Goal: Transaction & Acquisition: Purchase product/service

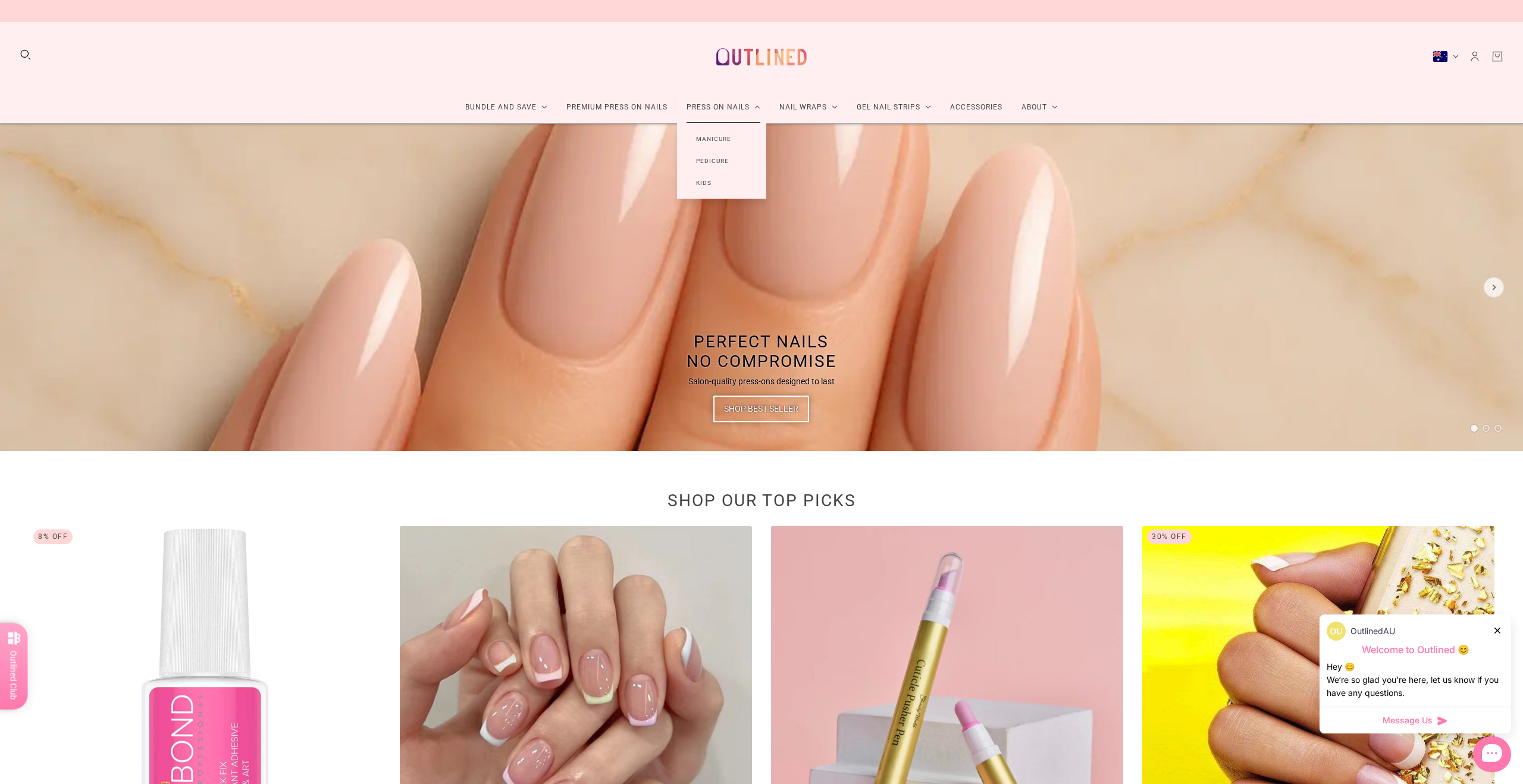
click at [717, 160] on link "Pedicure" at bounding box center [712, 161] width 71 height 22
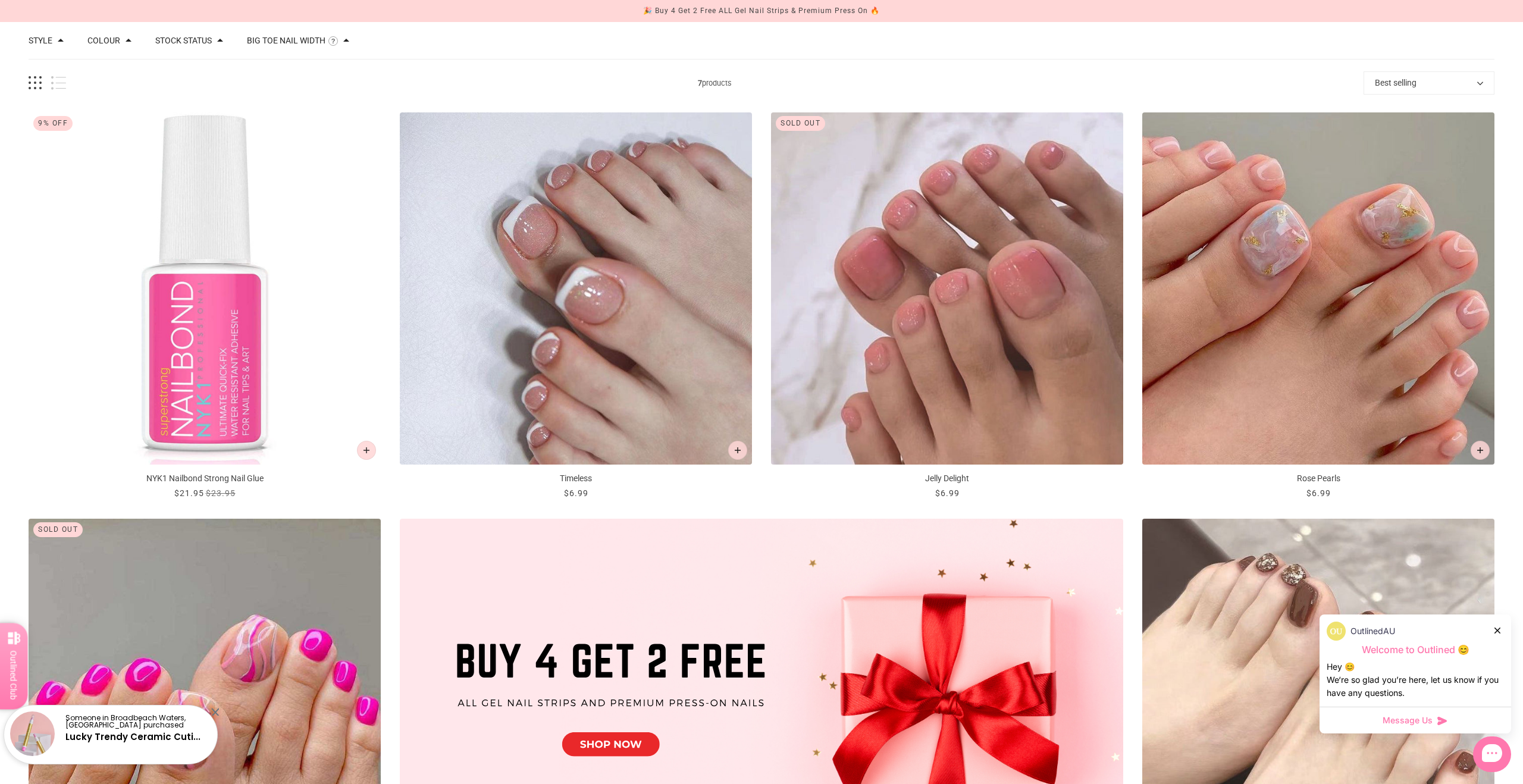
scroll to position [129, 0]
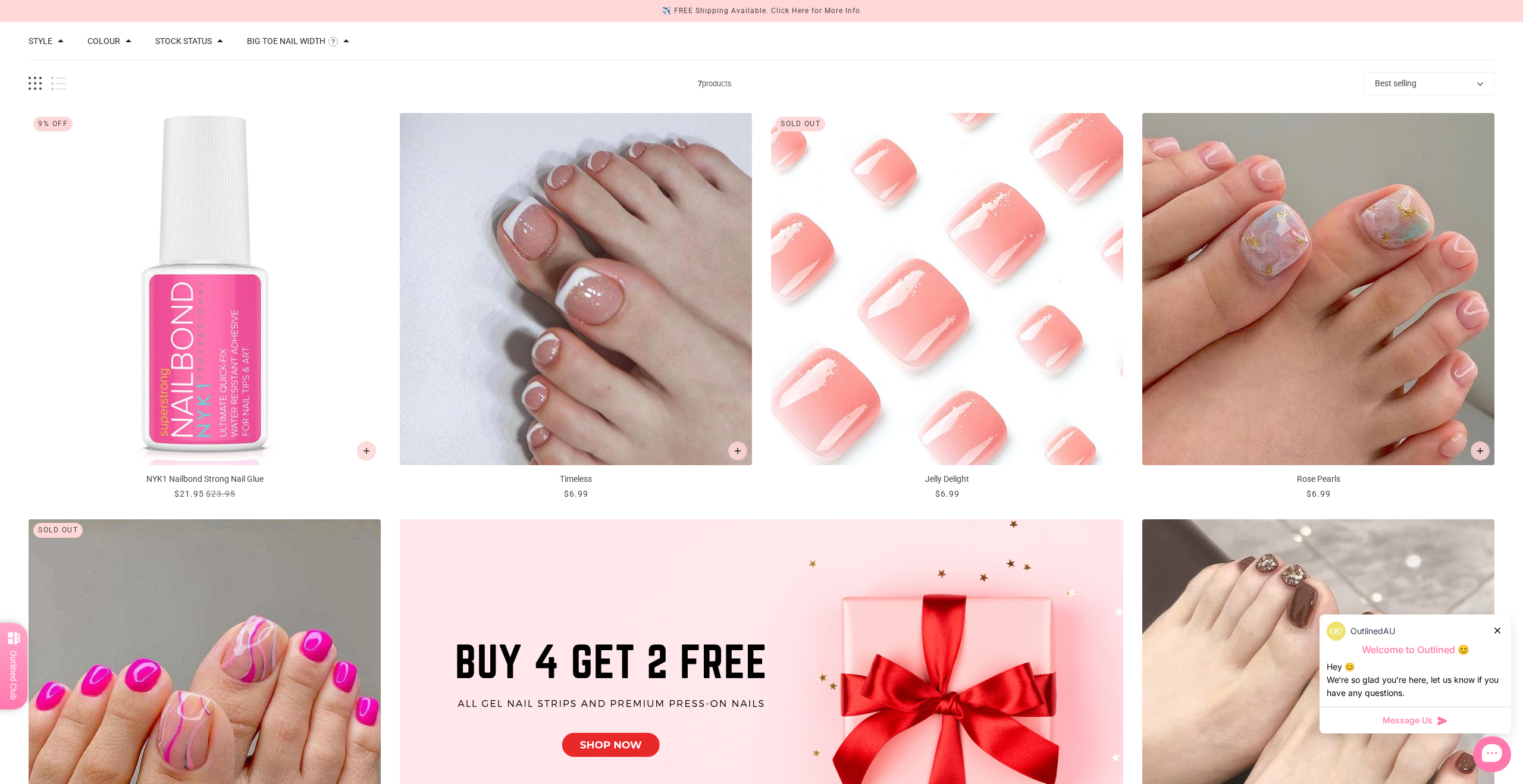
click at [1038, 326] on img "Jelly Delight" at bounding box center [947, 289] width 352 height 352
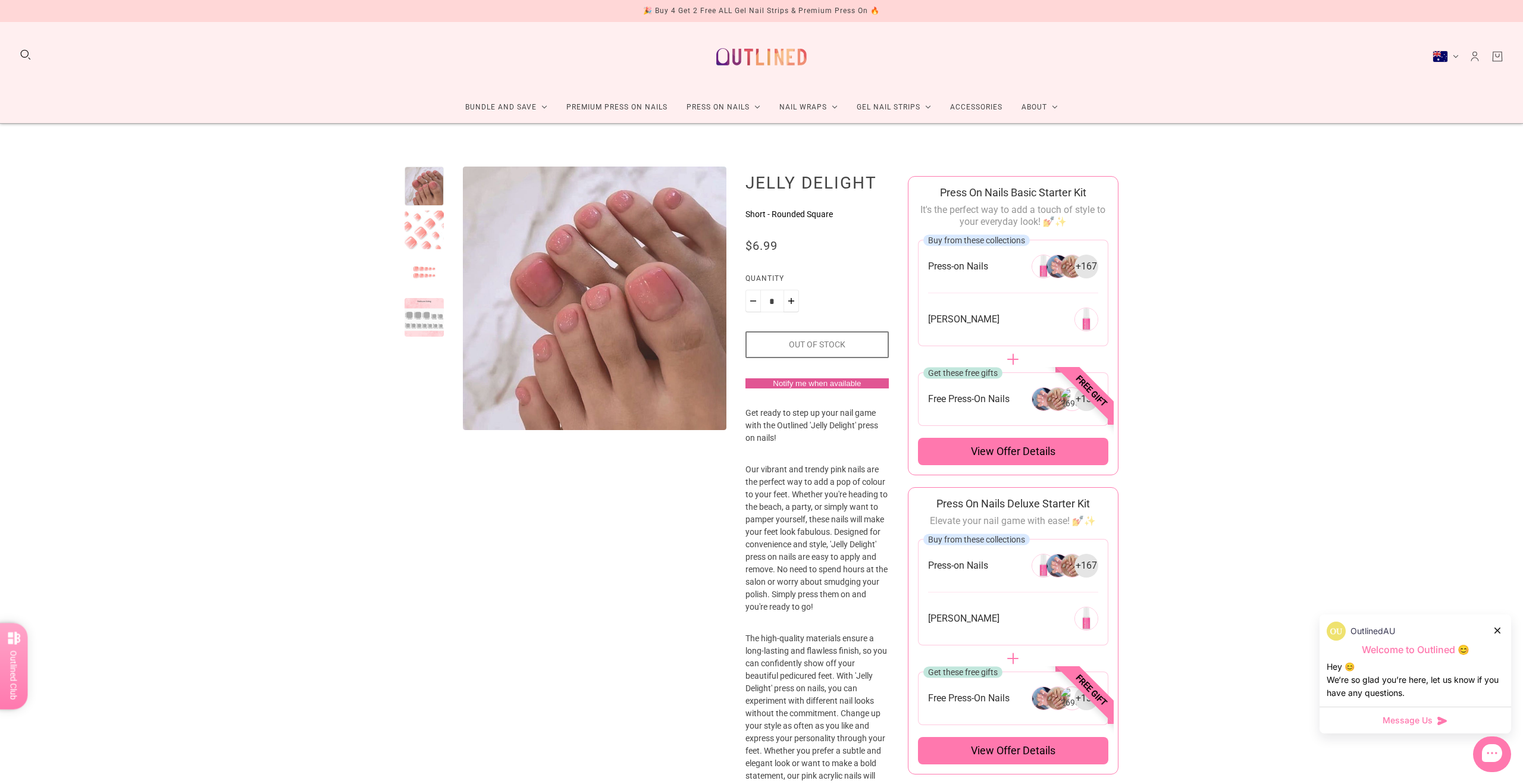
click at [427, 330] on div at bounding box center [424, 317] width 39 height 39
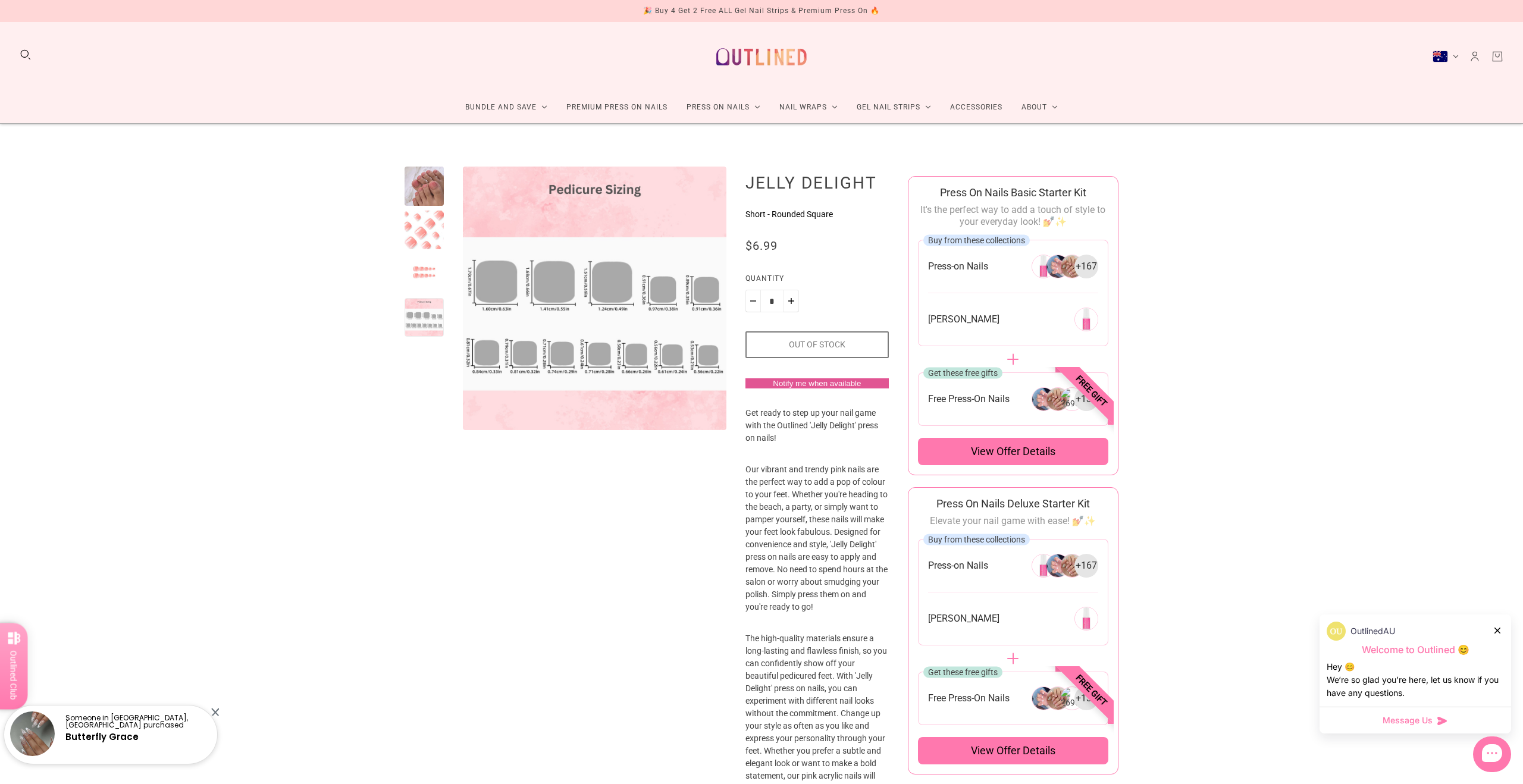
click at [418, 187] on div at bounding box center [424, 186] width 39 height 39
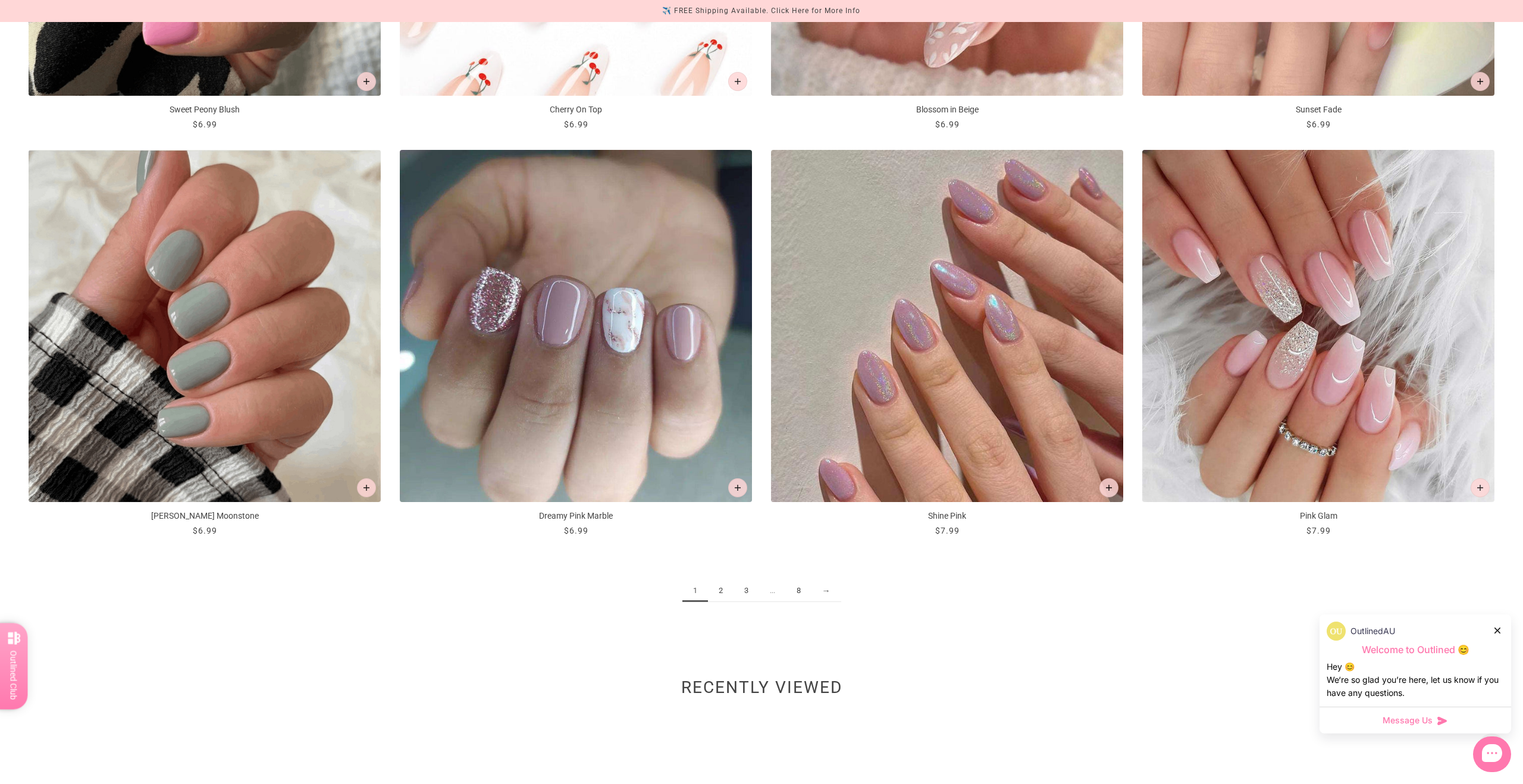
scroll to position [2126, 0]
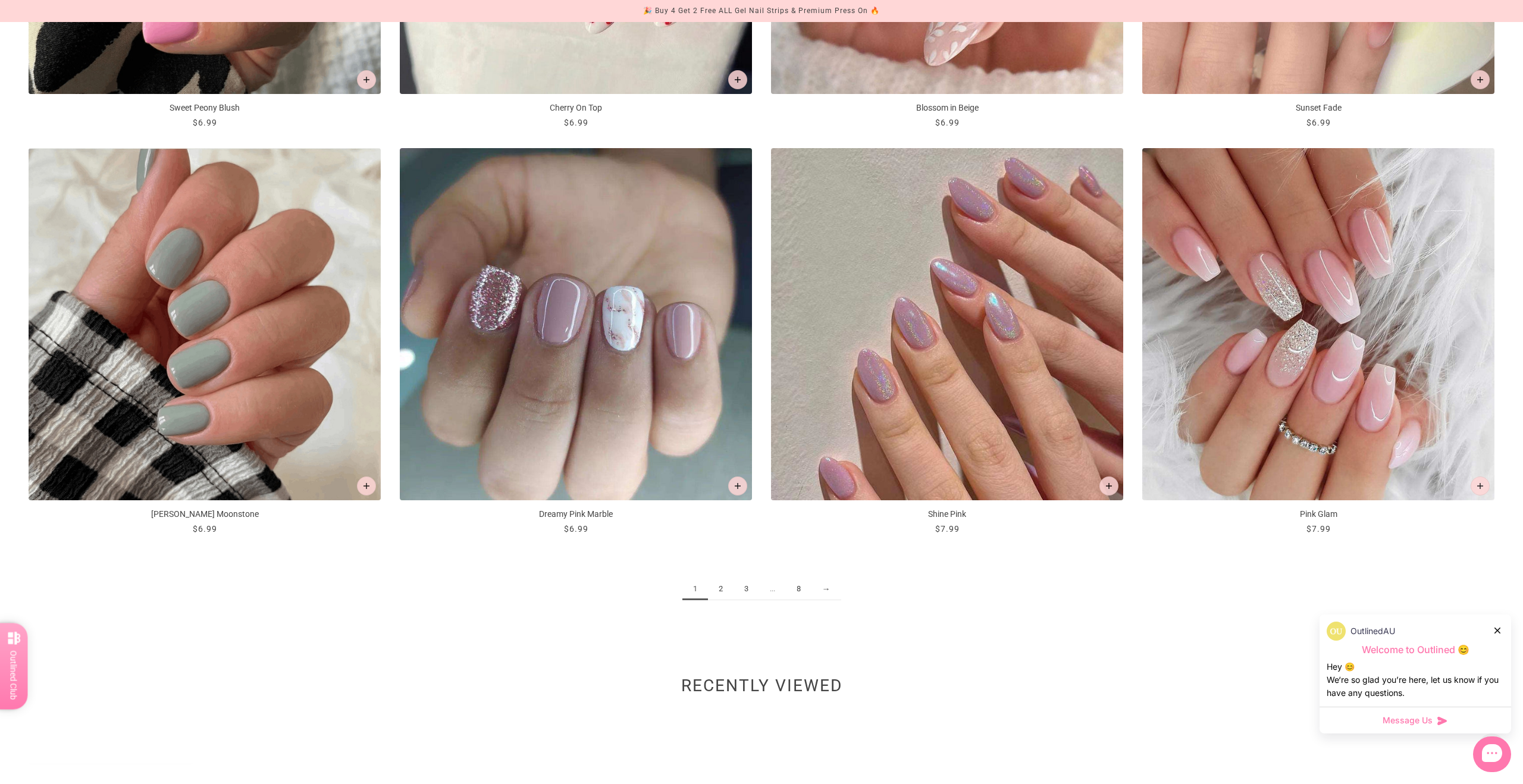
click at [721, 592] on link "2" at bounding box center [721, 589] width 26 height 22
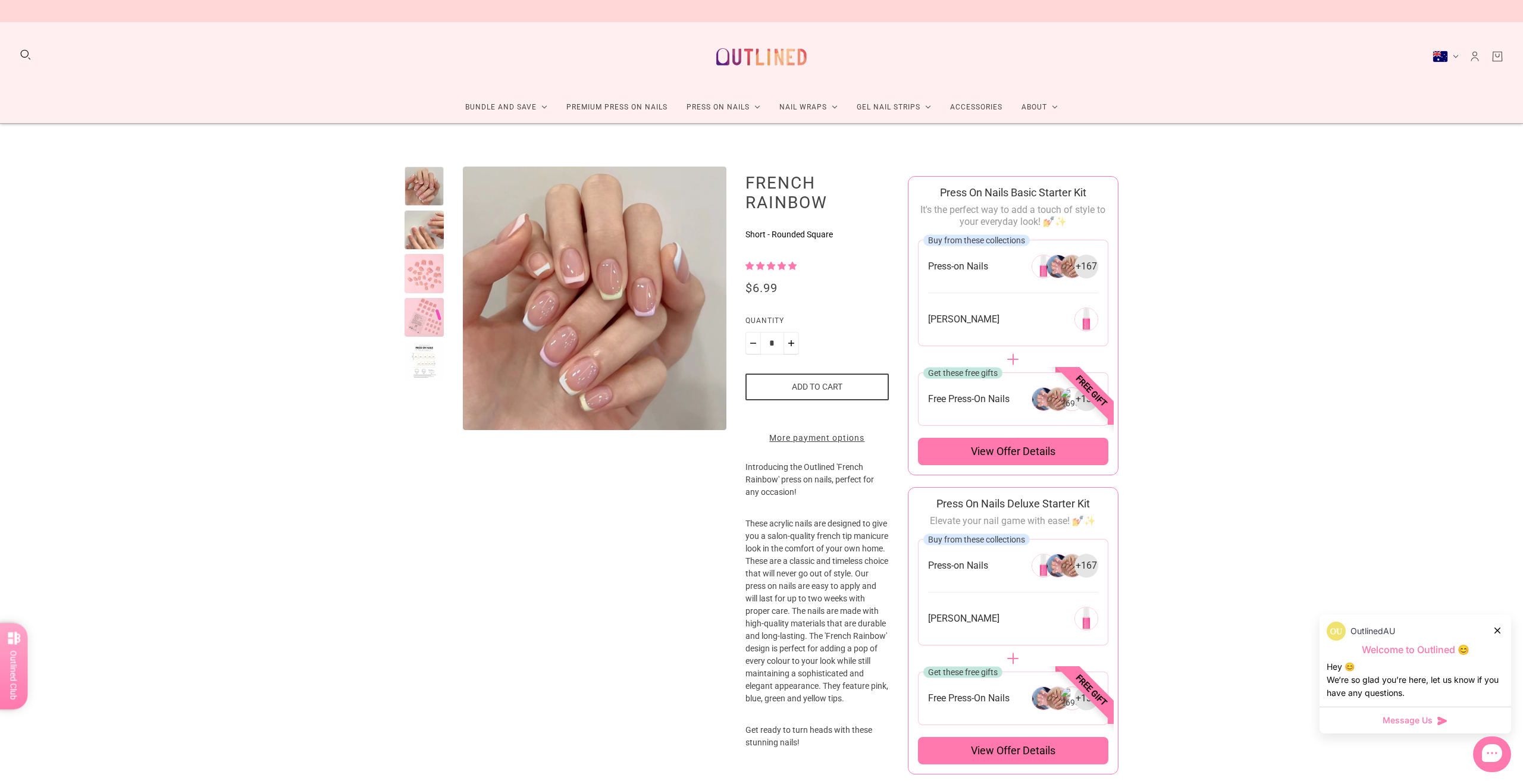
click at [420, 373] on div at bounding box center [424, 361] width 39 height 39
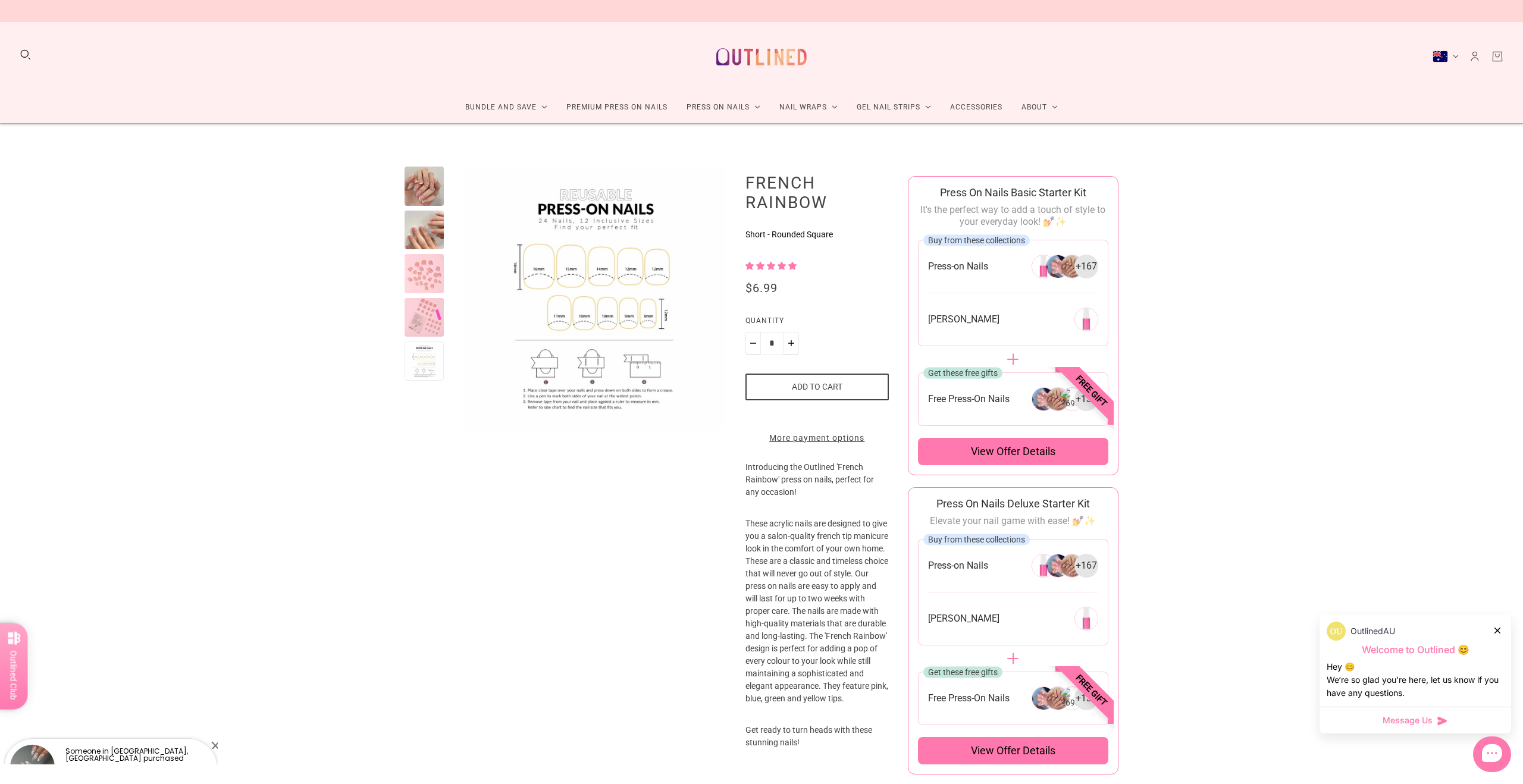
click at [414, 201] on div at bounding box center [424, 186] width 39 height 39
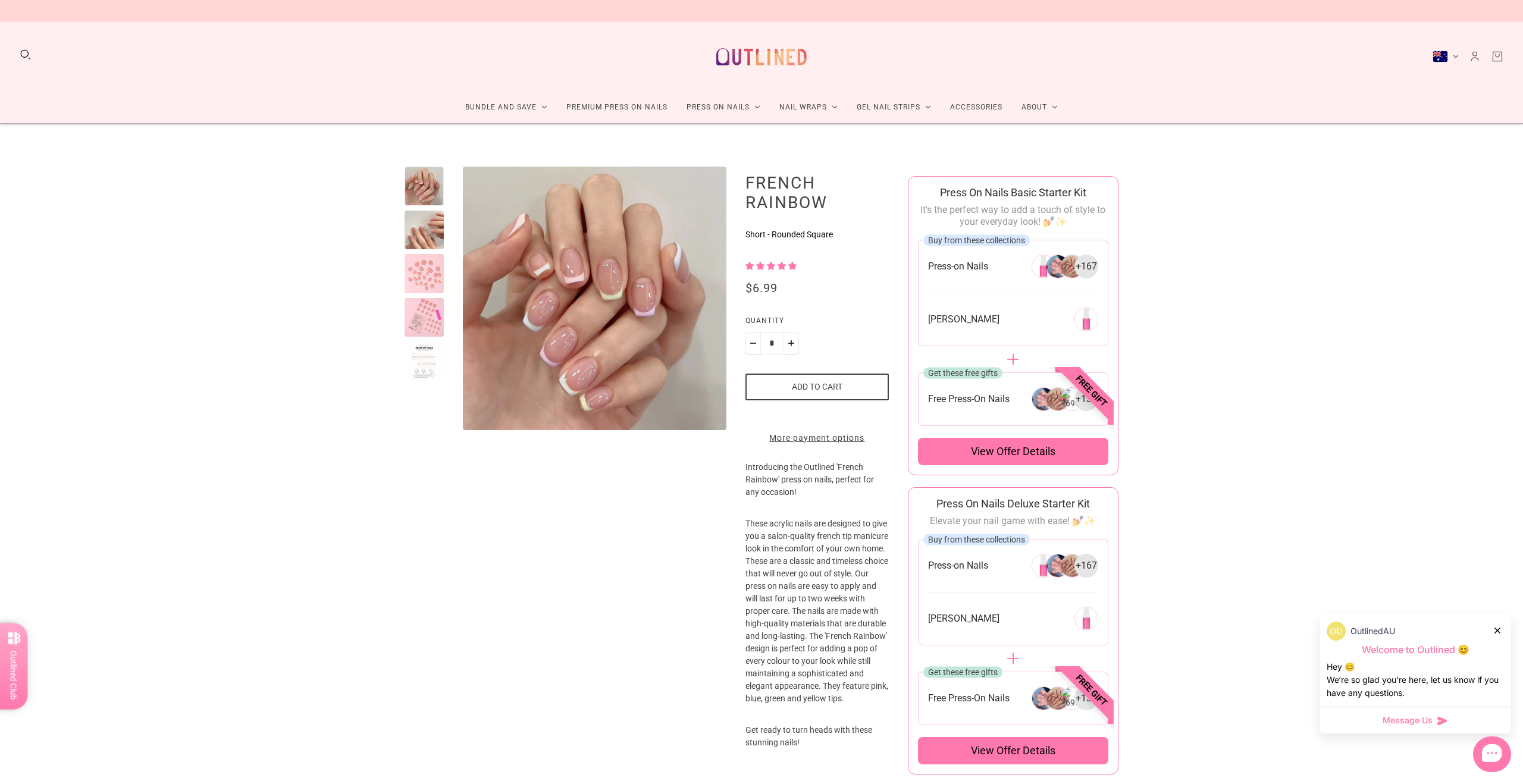
click at [413, 366] on div at bounding box center [424, 361] width 39 height 39
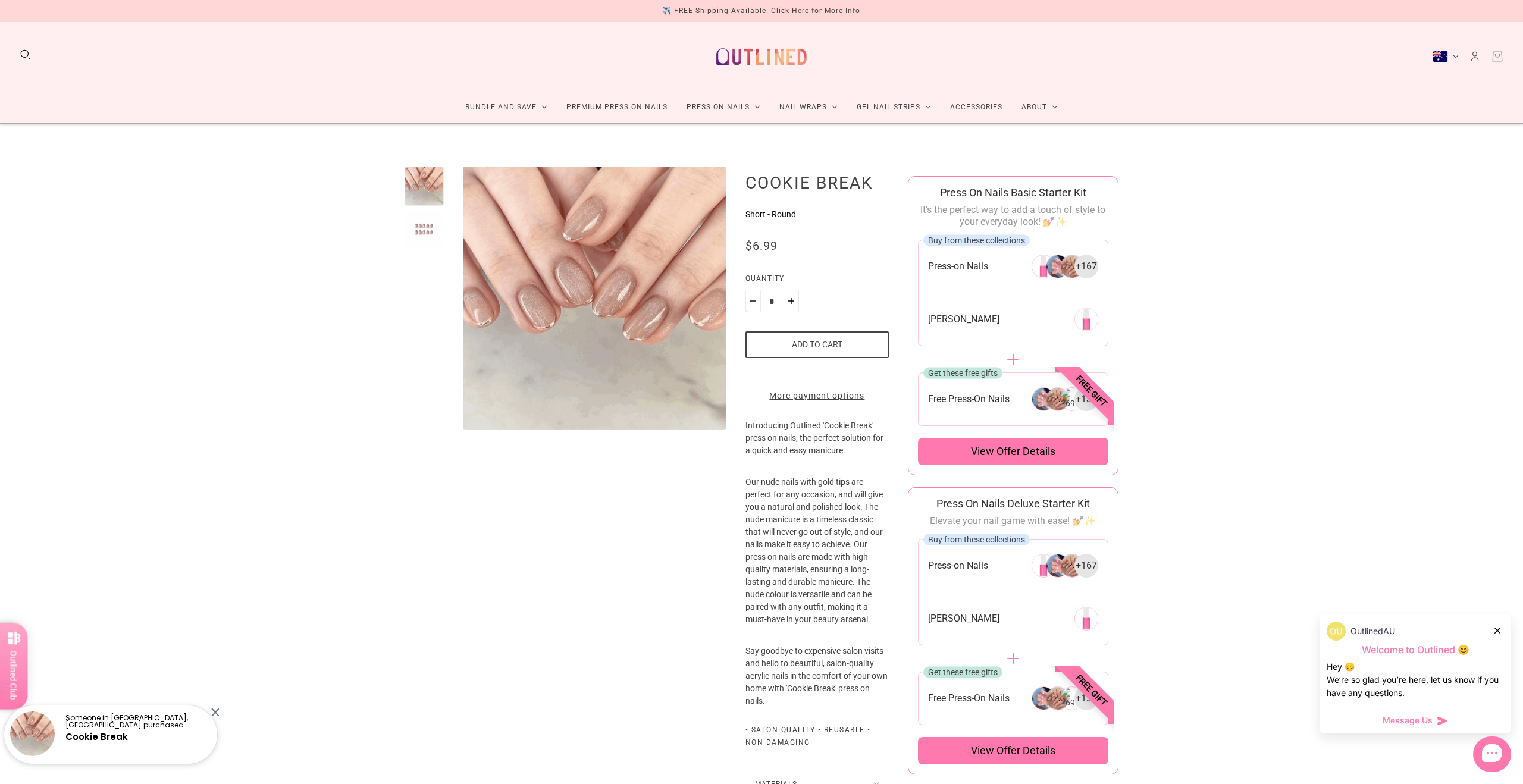
click at [414, 224] on div at bounding box center [424, 230] width 39 height 39
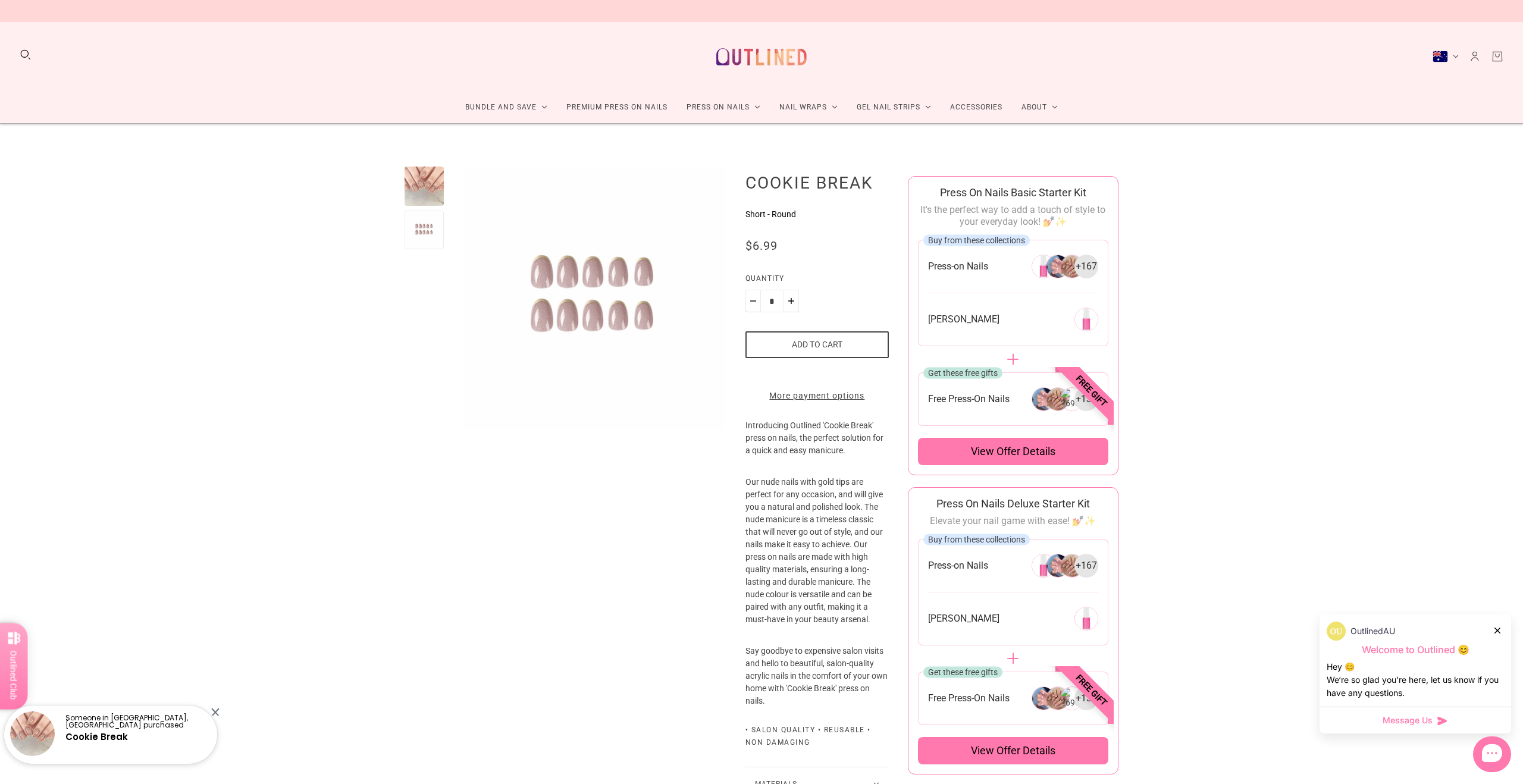
click at [416, 191] on div at bounding box center [424, 186] width 39 height 39
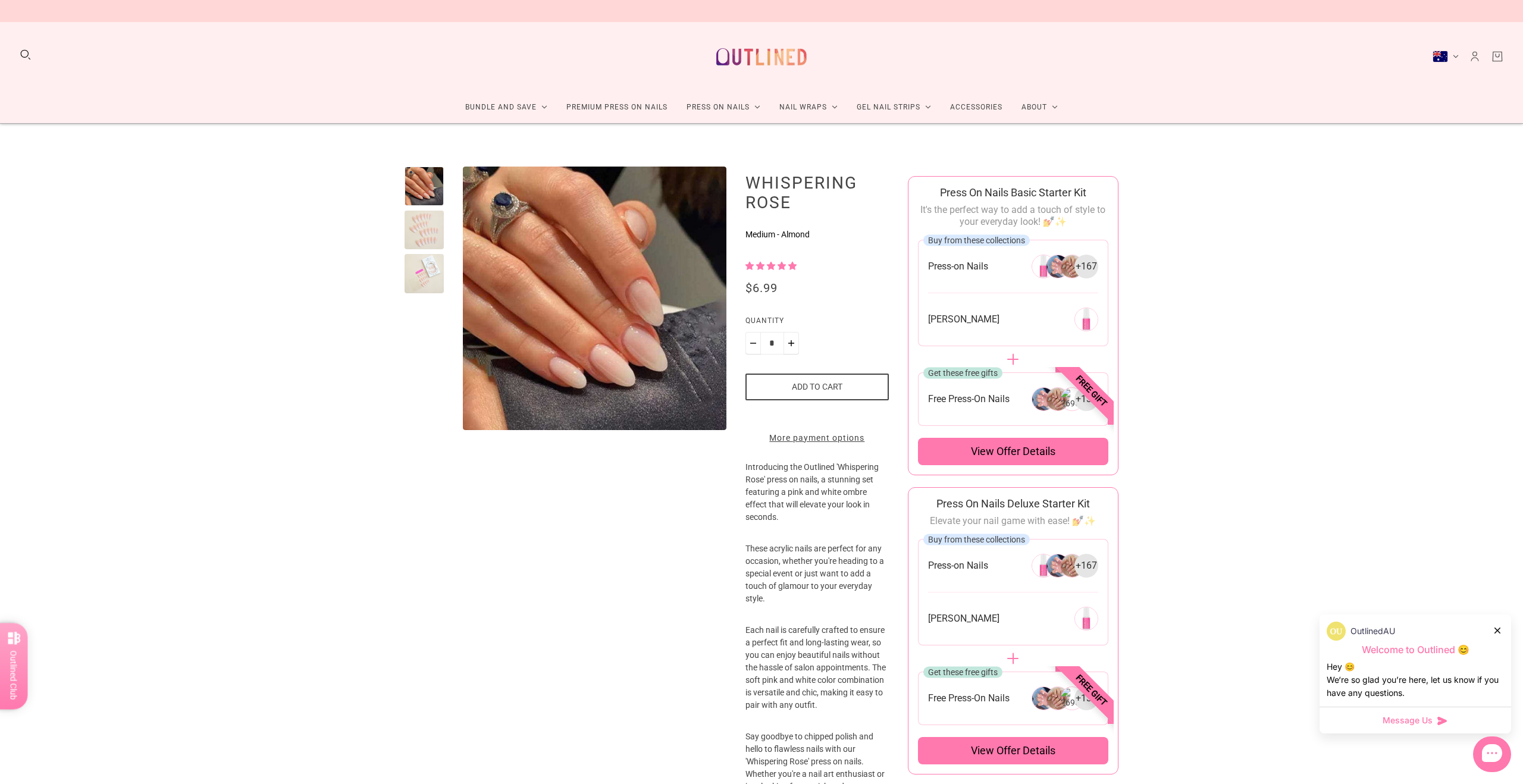
click at [419, 225] on div at bounding box center [424, 230] width 39 height 39
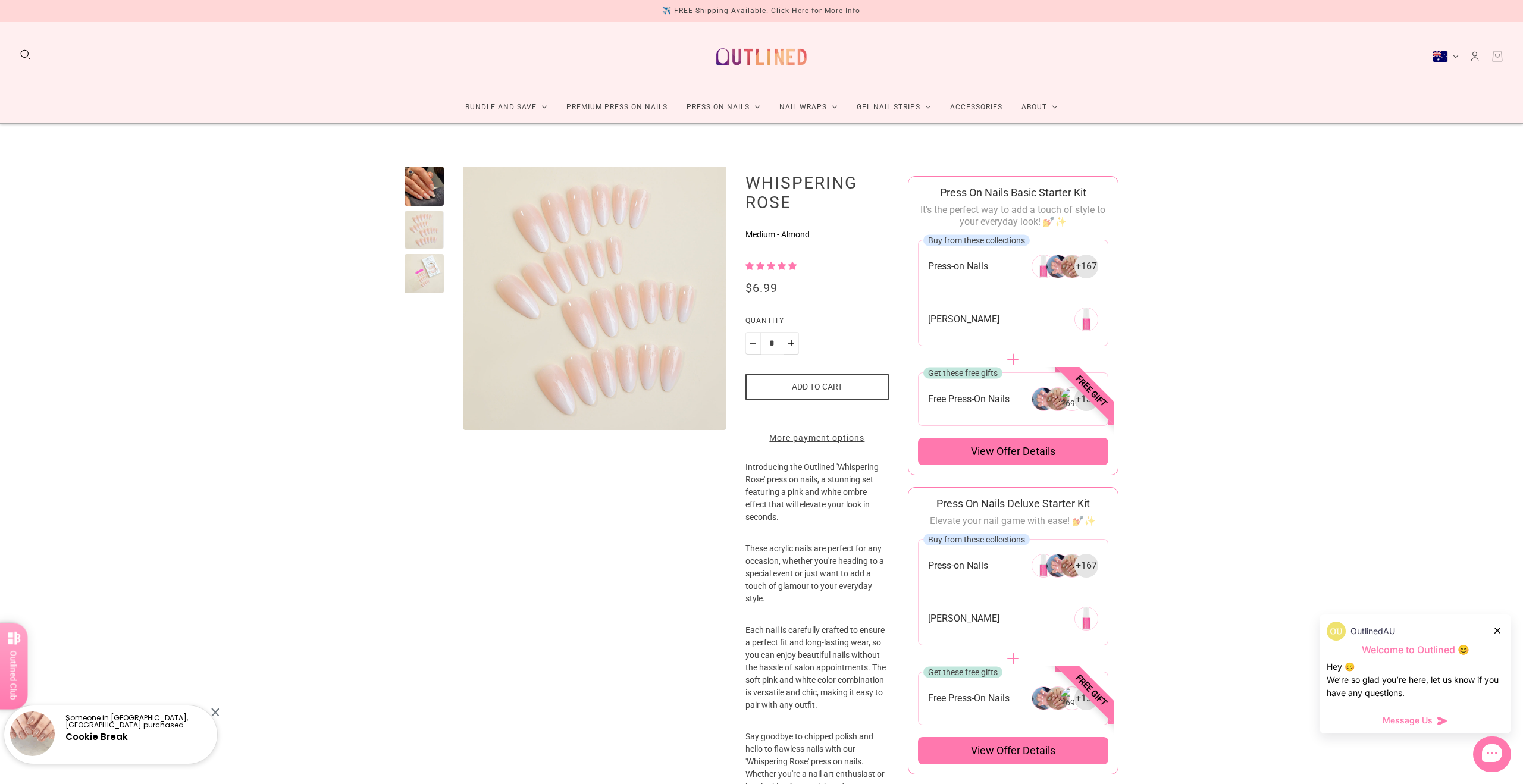
click at [422, 265] on div at bounding box center [424, 273] width 39 height 39
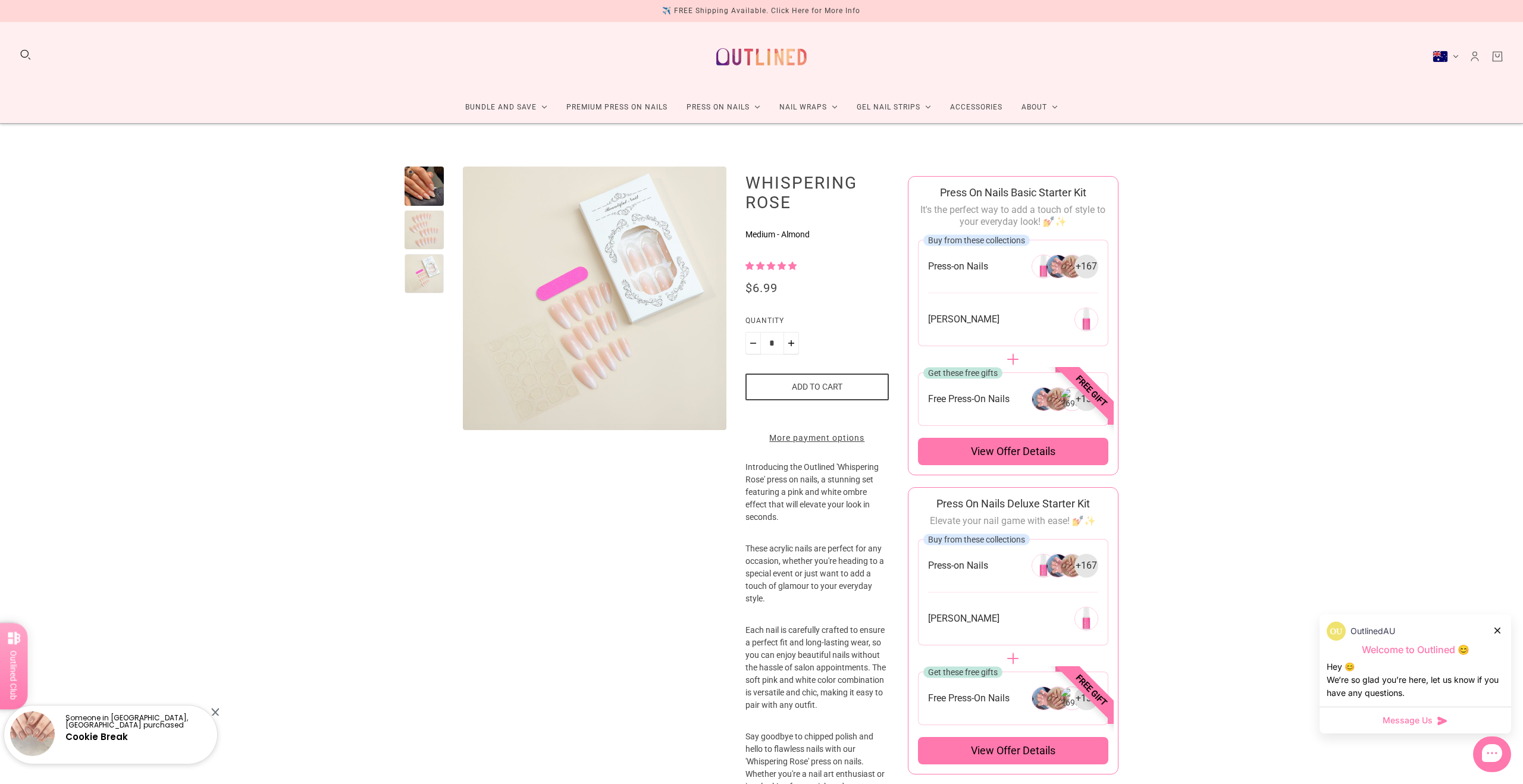
click at [432, 181] on div at bounding box center [424, 186] width 39 height 39
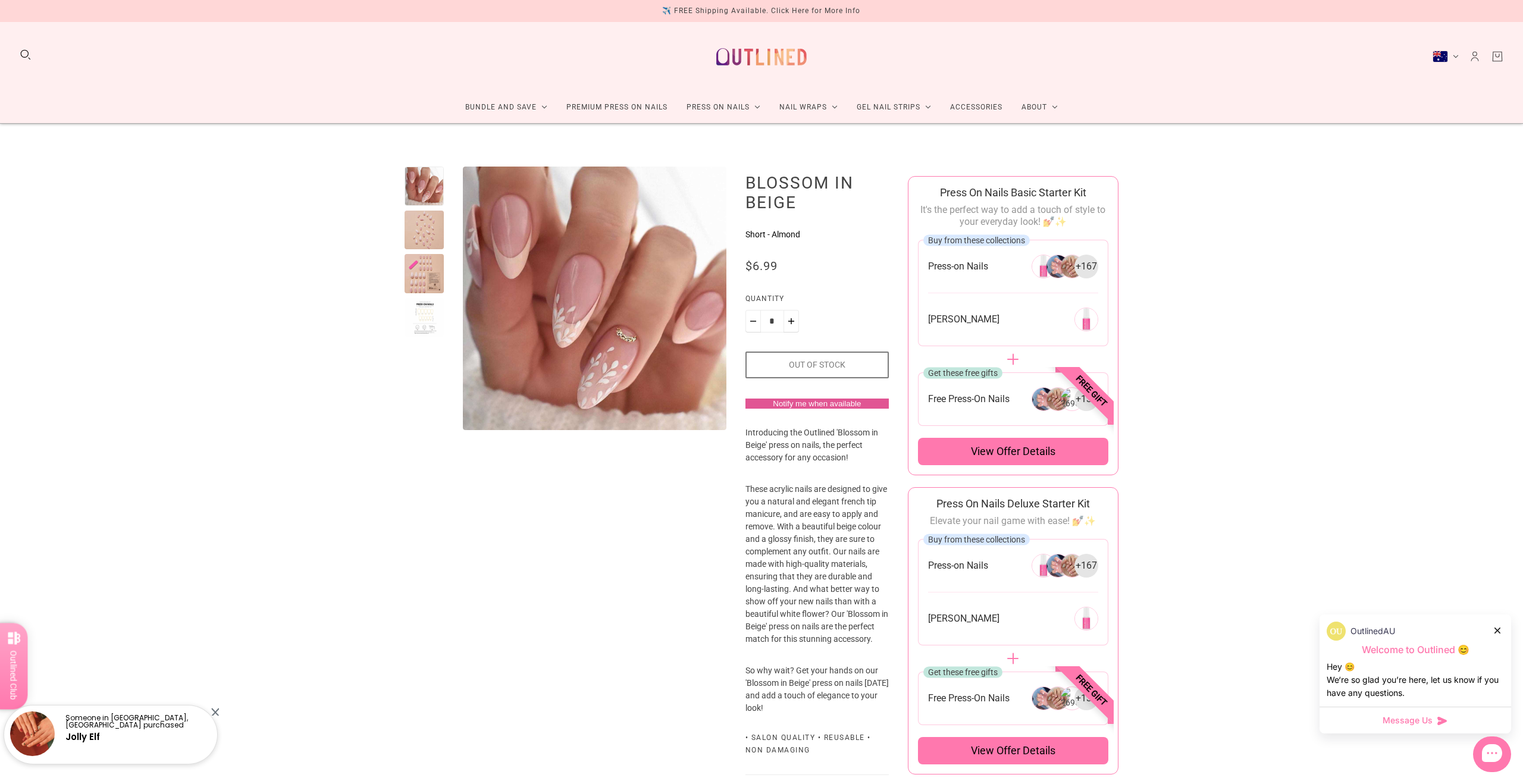
click at [423, 236] on div at bounding box center [424, 230] width 39 height 39
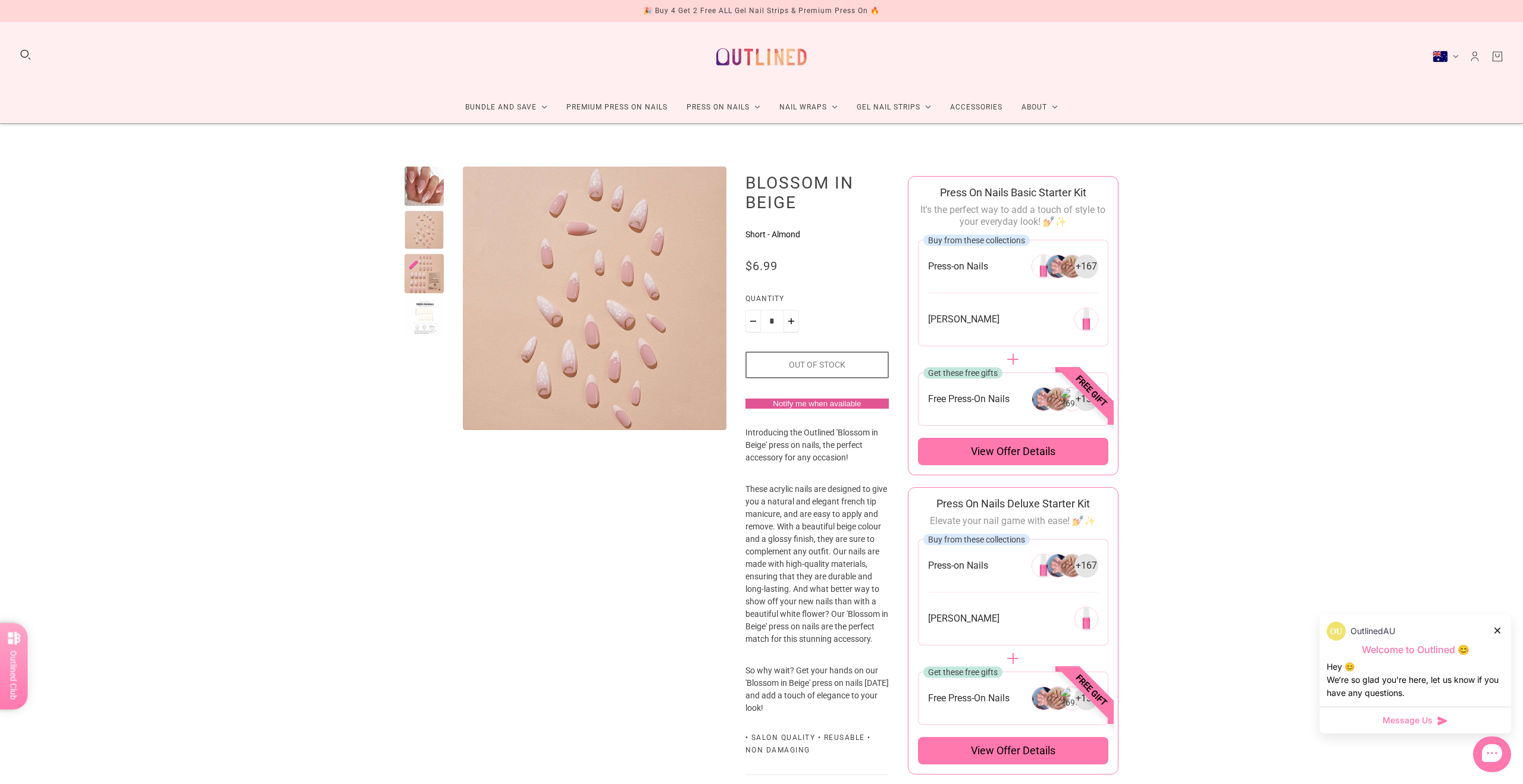
click at [425, 265] on div at bounding box center [424, 273] width 39 height 39
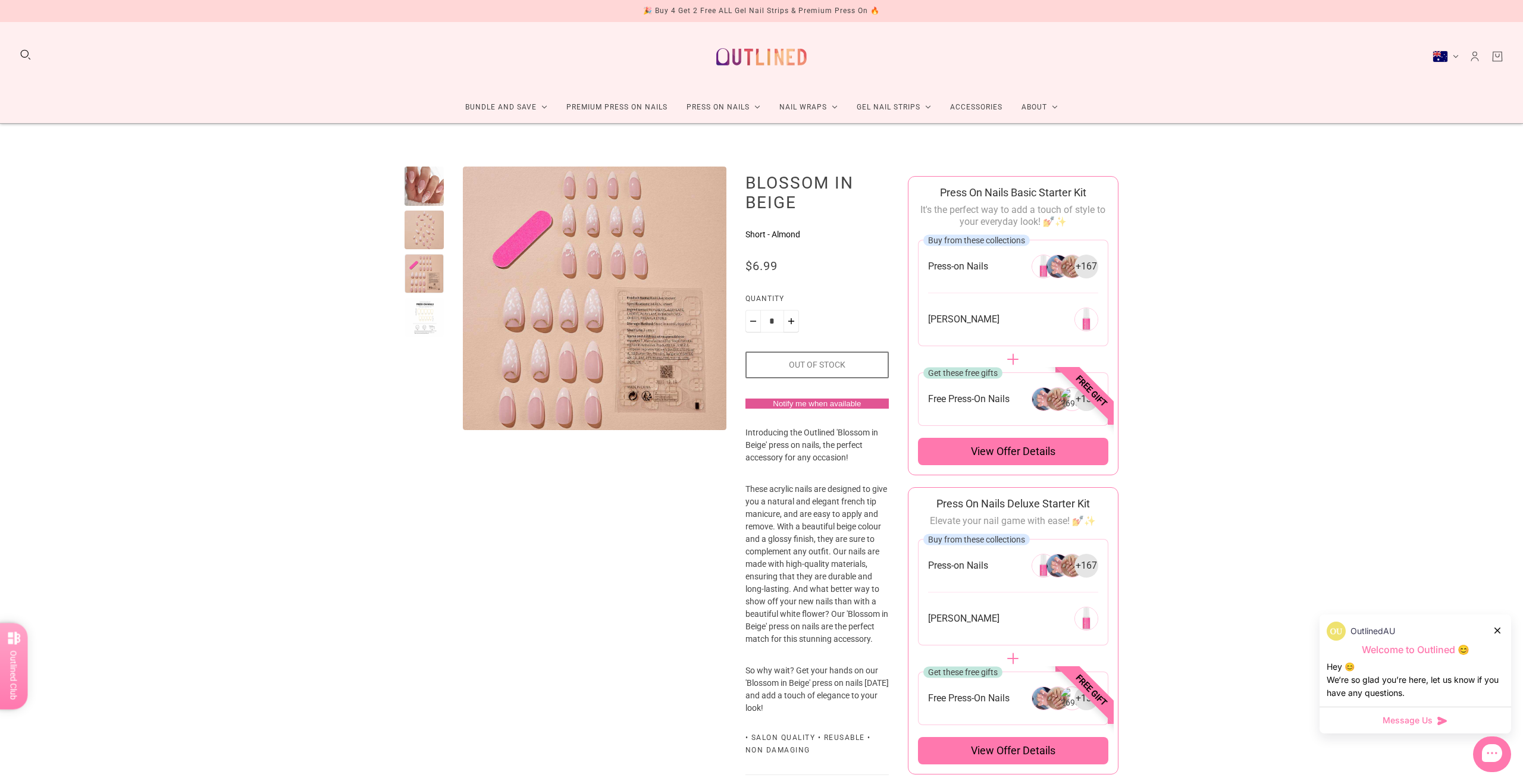
click at [429, 190] on div at bounding box center [424, 186] width 39 height 39
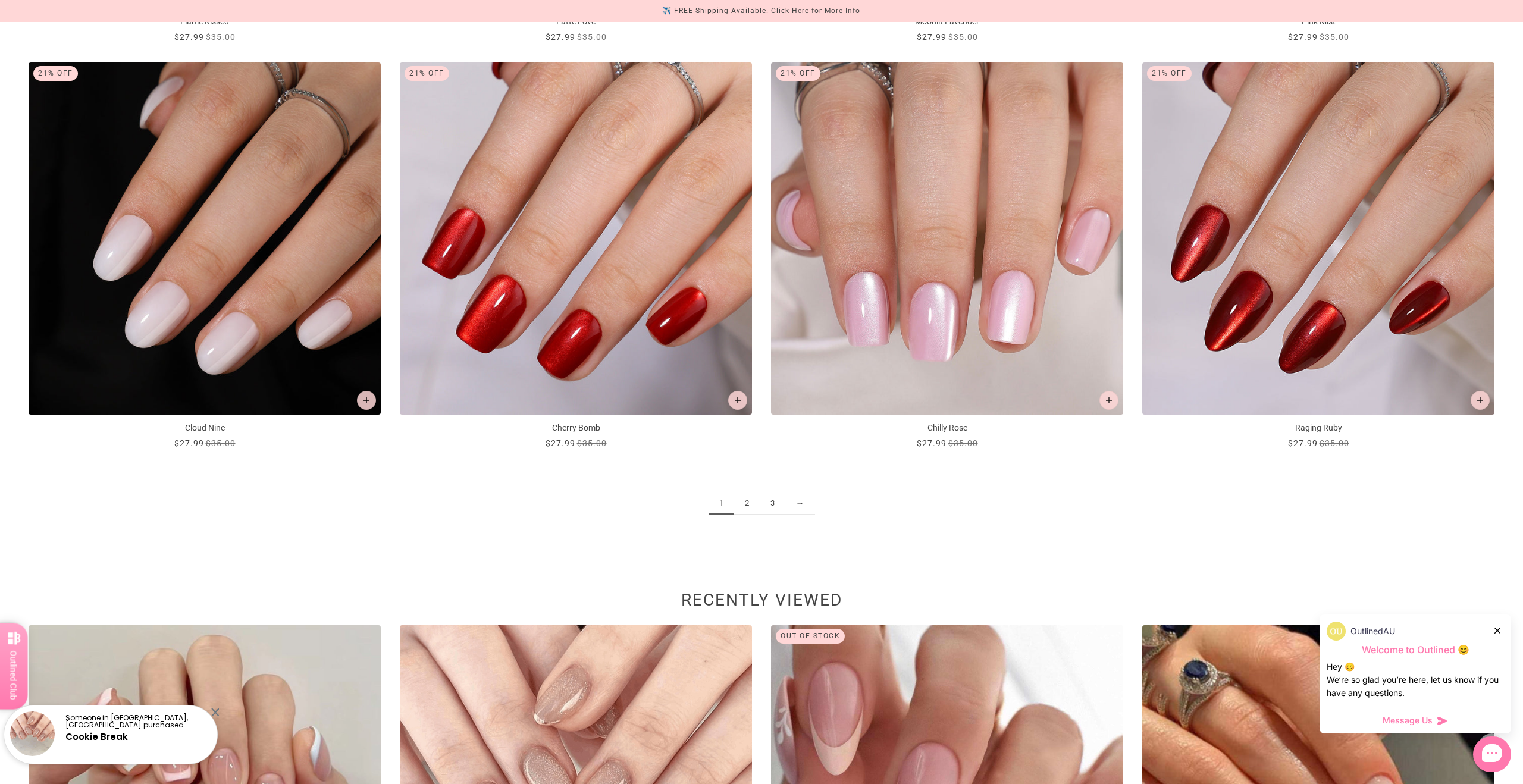
scroll to position [2217, 0]
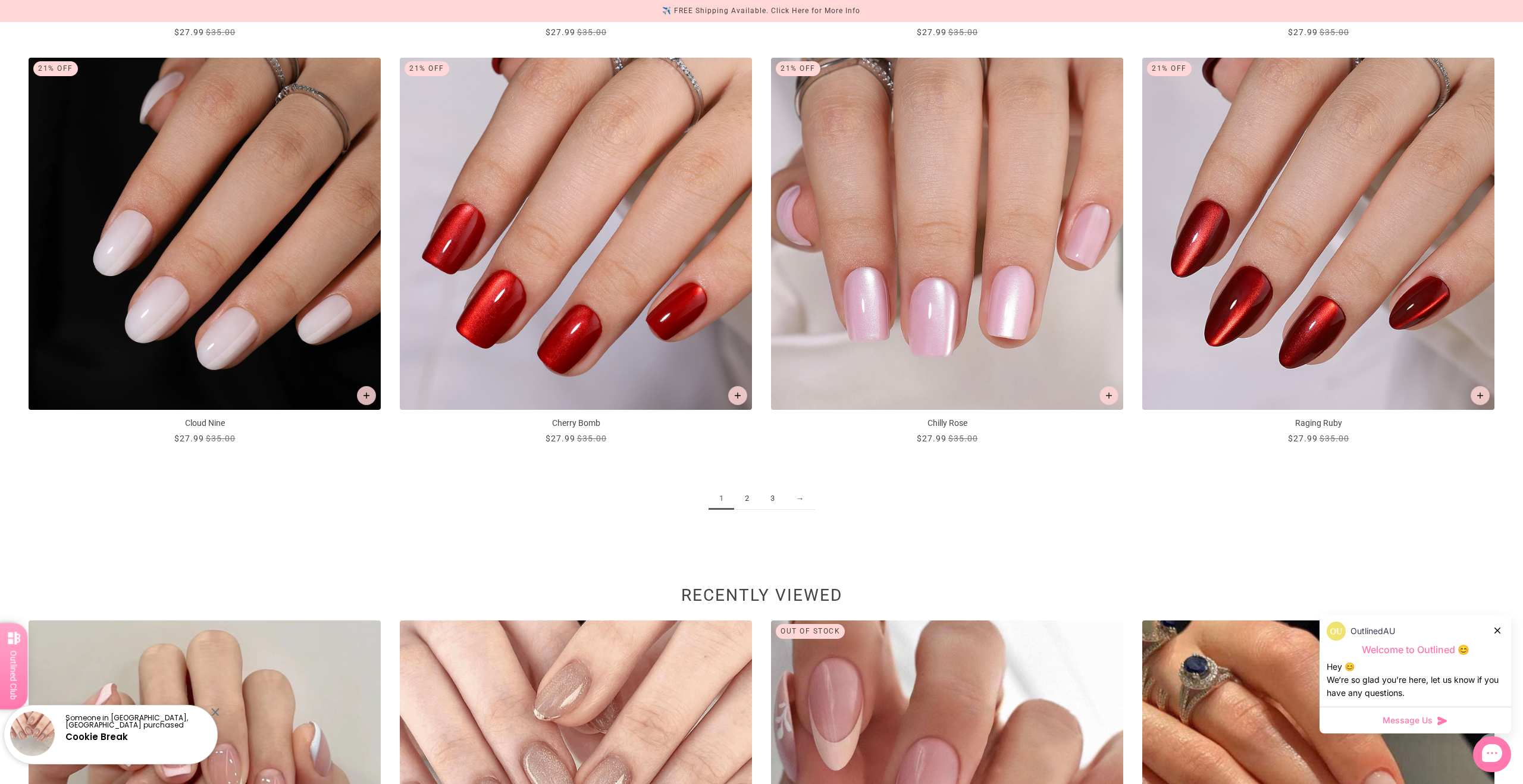
click at [751, 502] on link "2" at bounding box center [747, 499] width 26 height 22
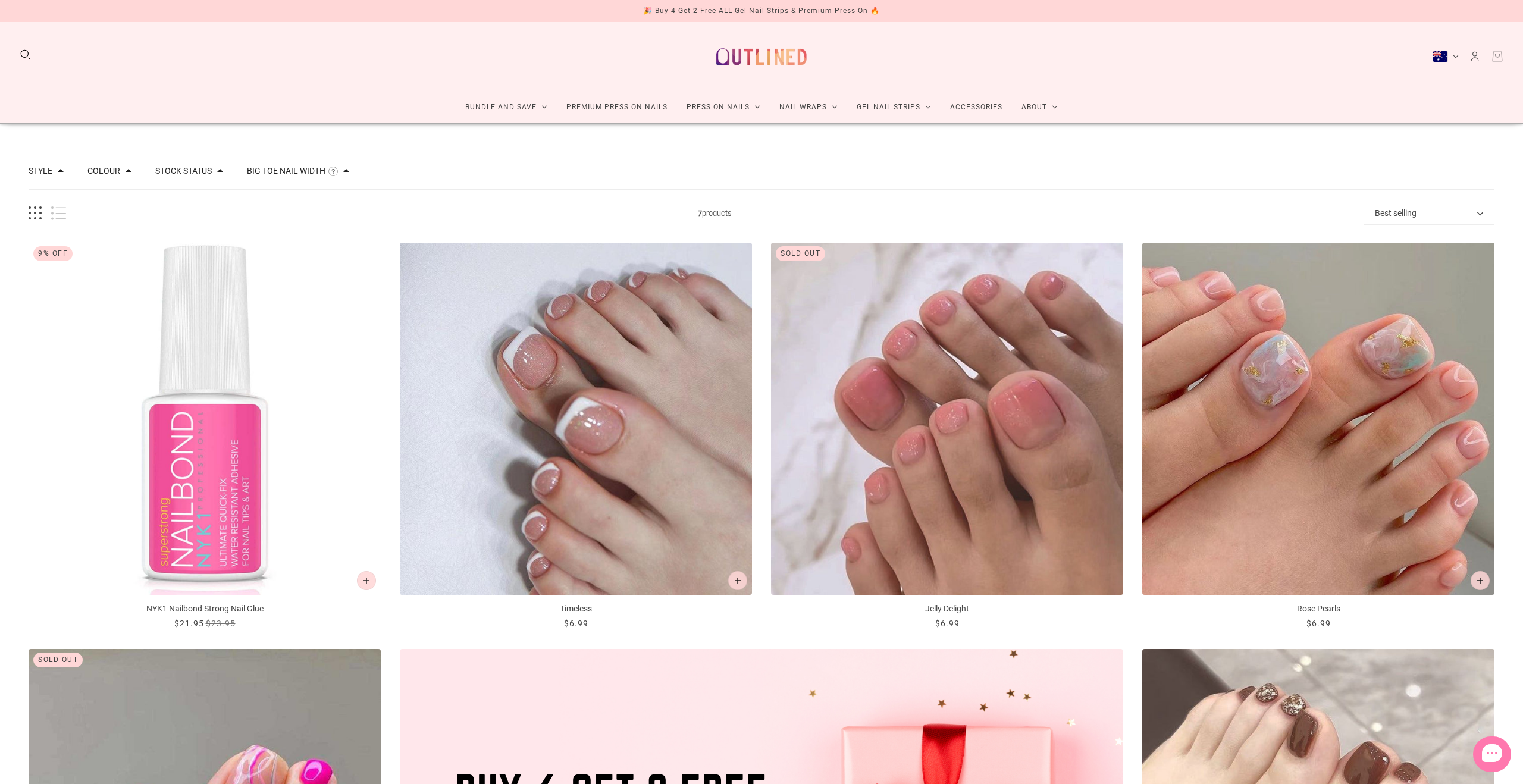
scroll to position [125, 0]
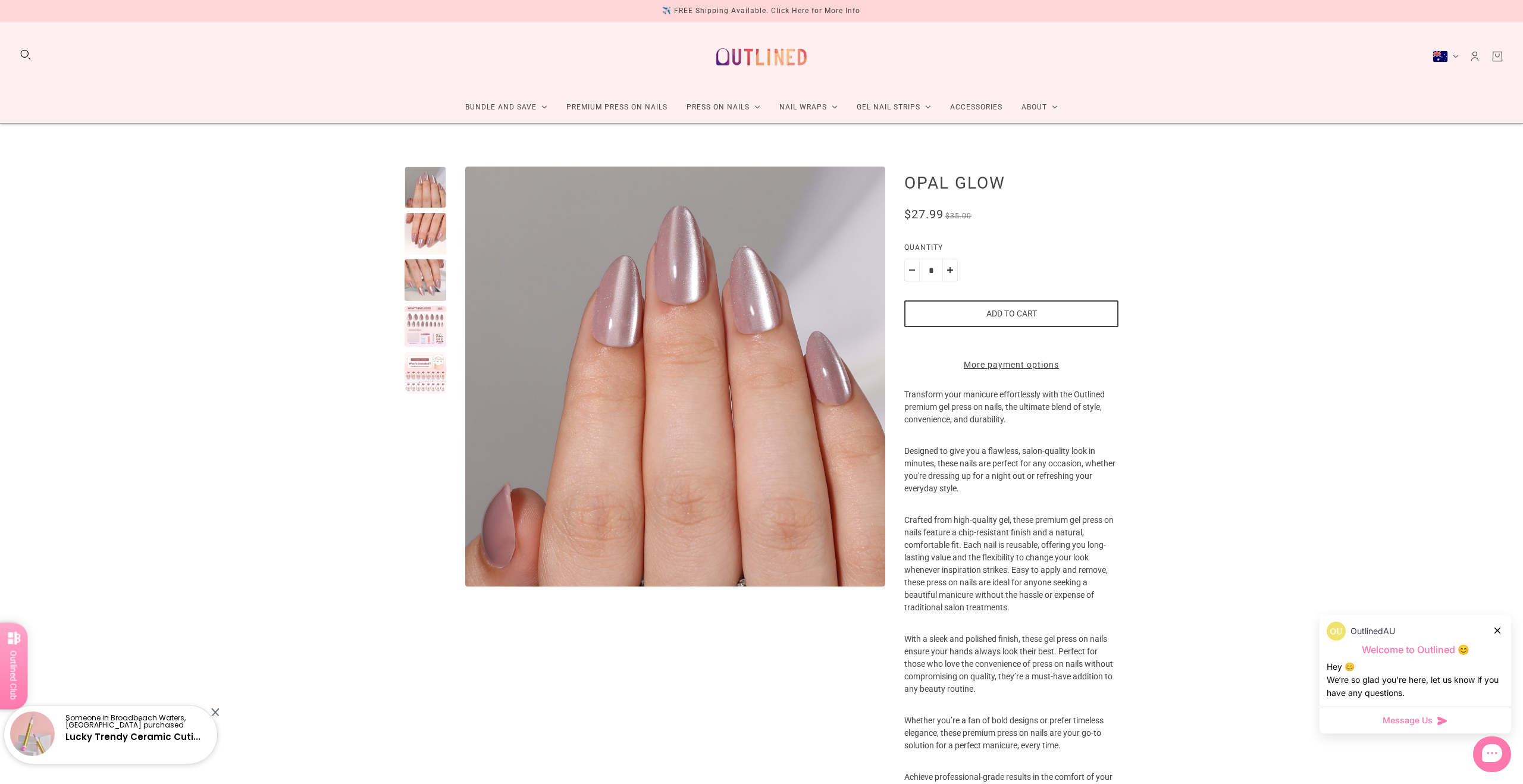
click at [417, 293] on div at bounding box center [425, 280] width 41 height 41
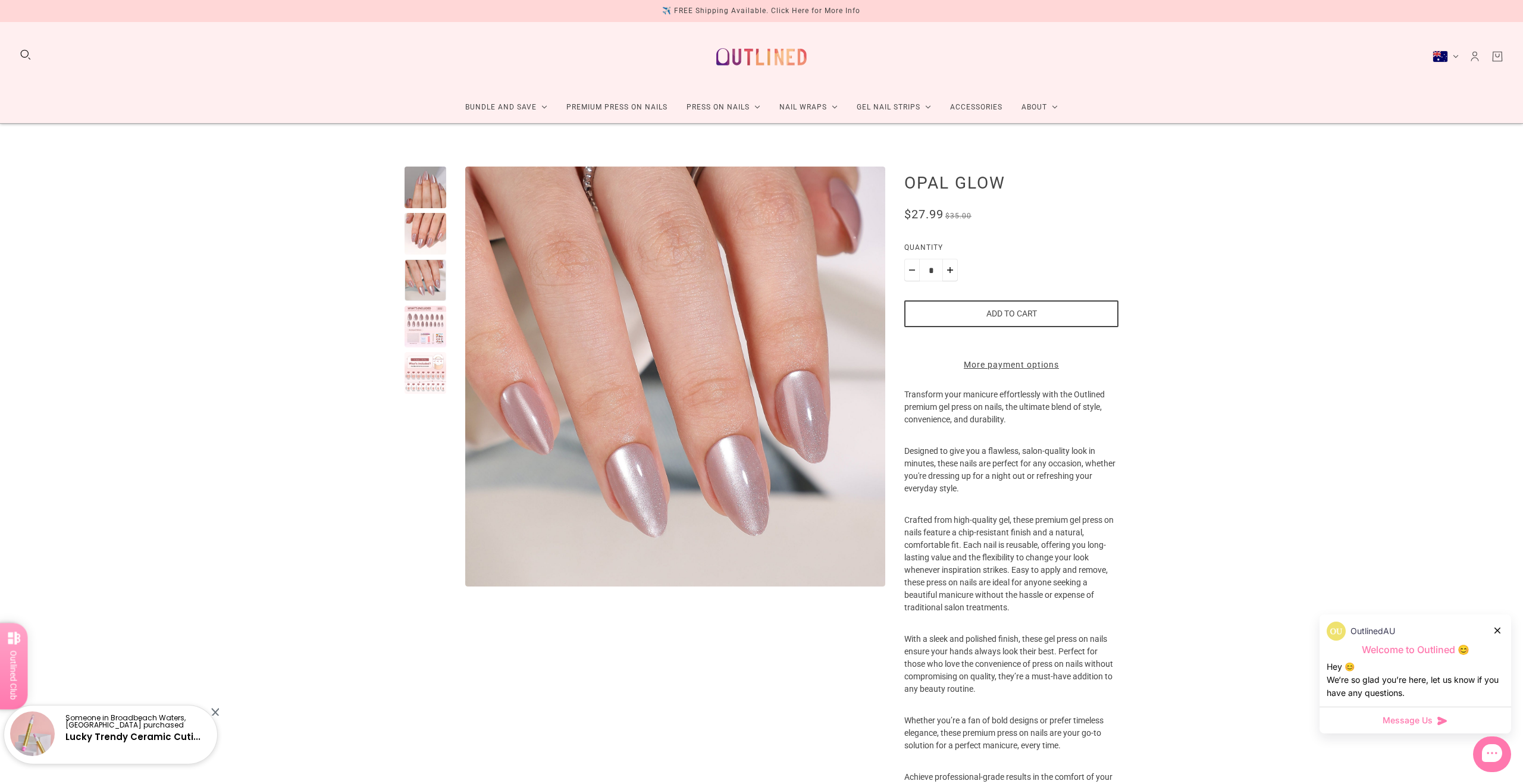
click at [418, 346] on div at bounding box center [425, 326] width 41 height 41
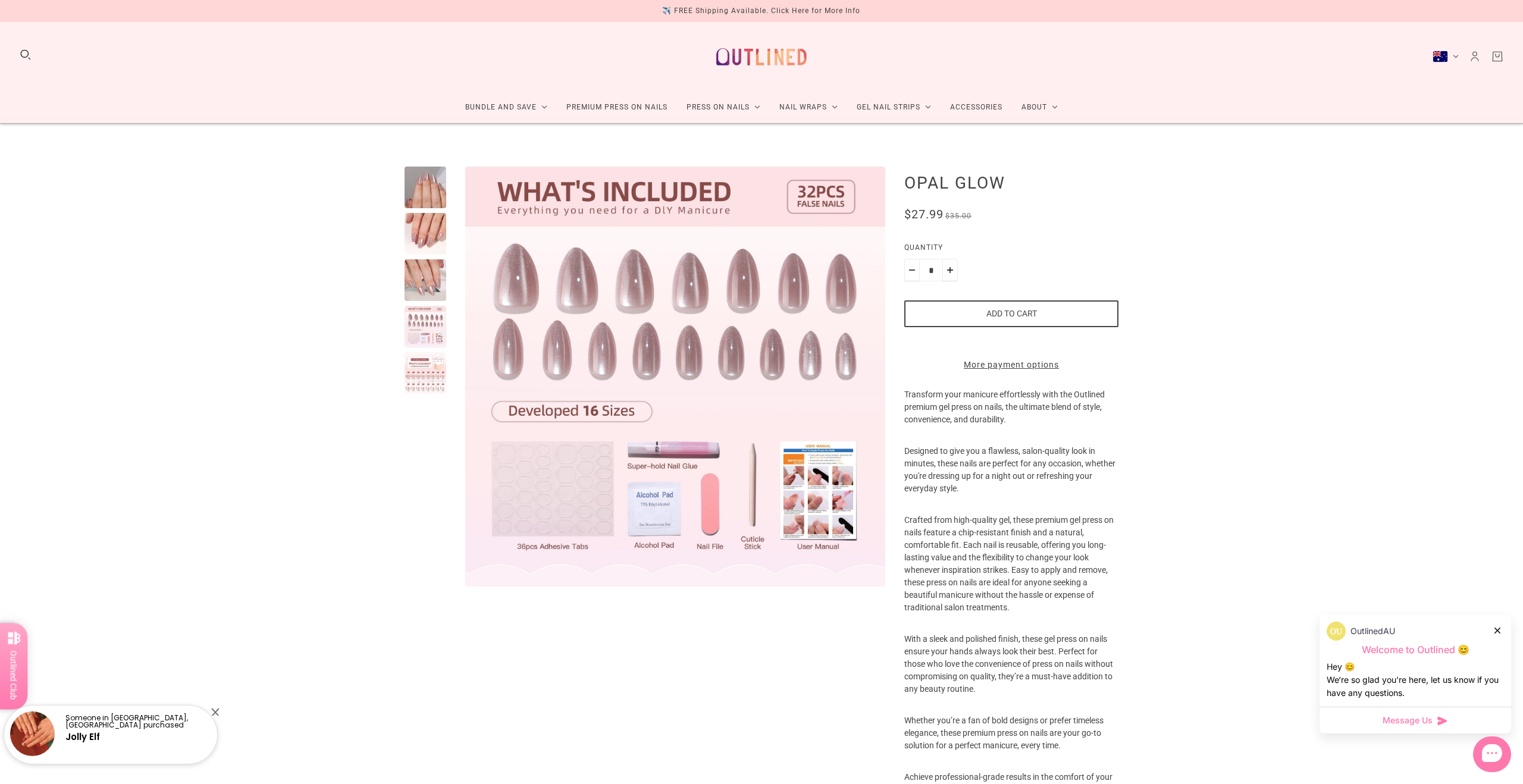
click at [418, 378] on div at bounding box center [425, 373] width 41 height 41
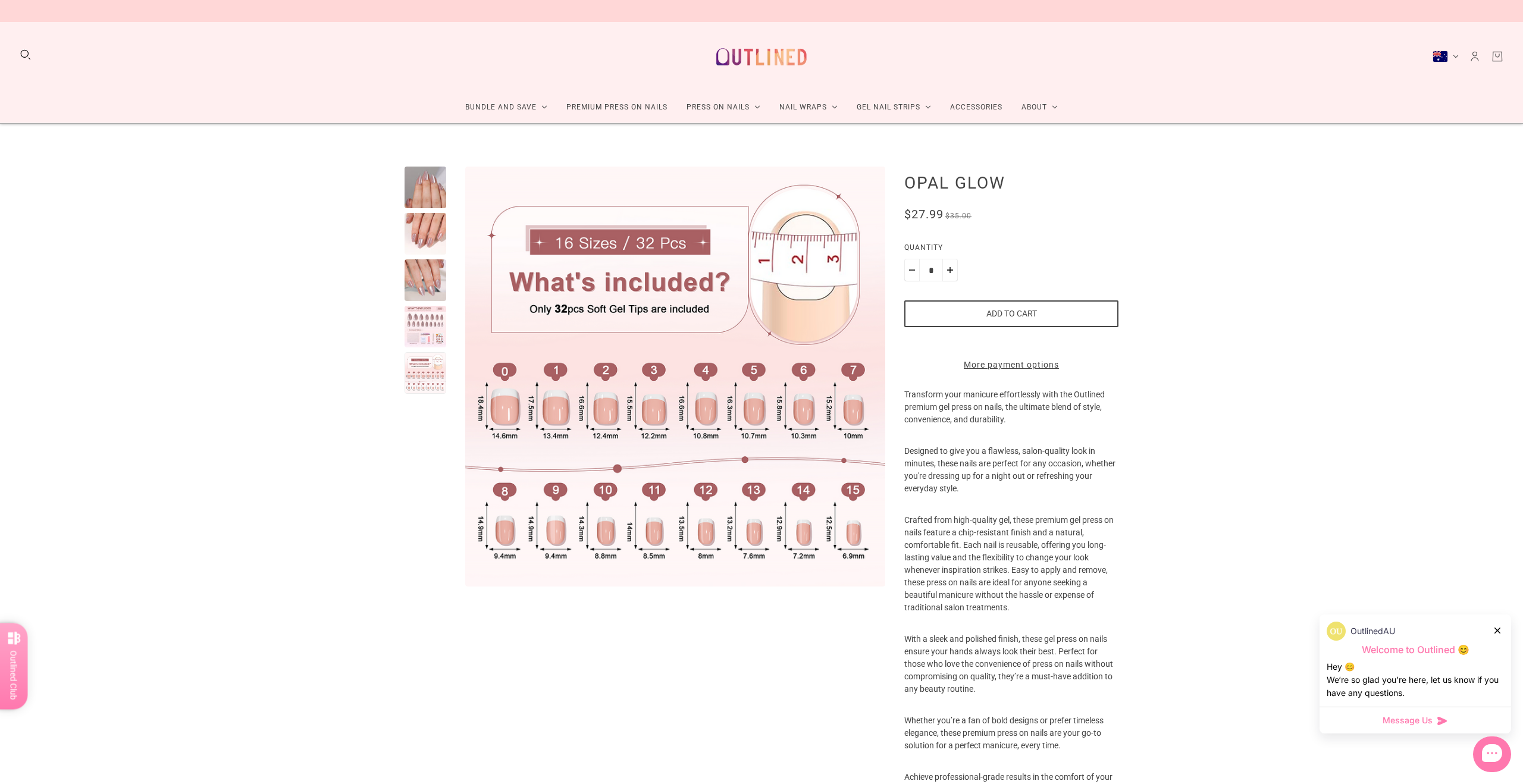
click at [411, 324] on div at bounding box center [425, 326] width 41 height 41
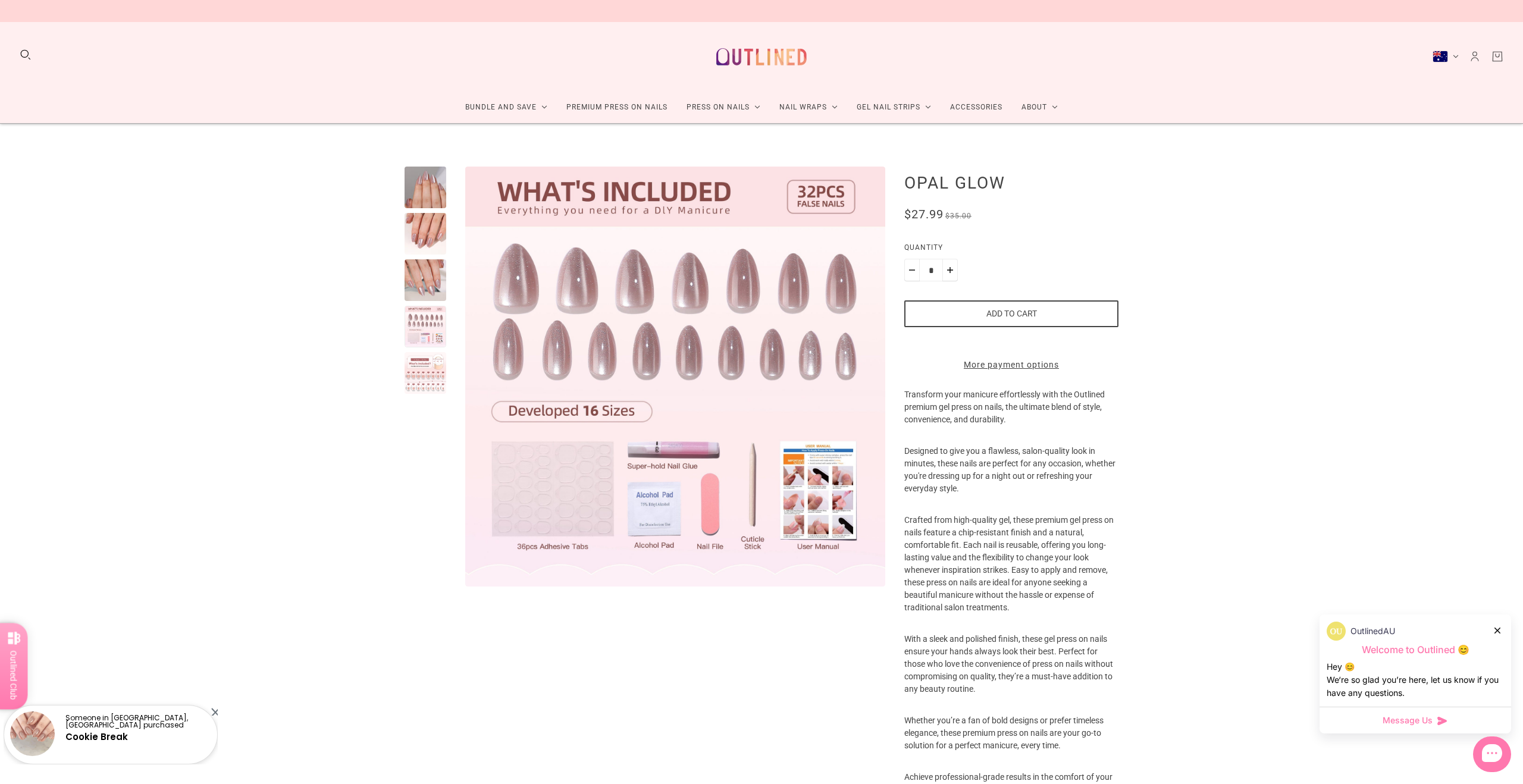
click at [416, 375] on div at bounding box center [425, 373] width 41 height 41
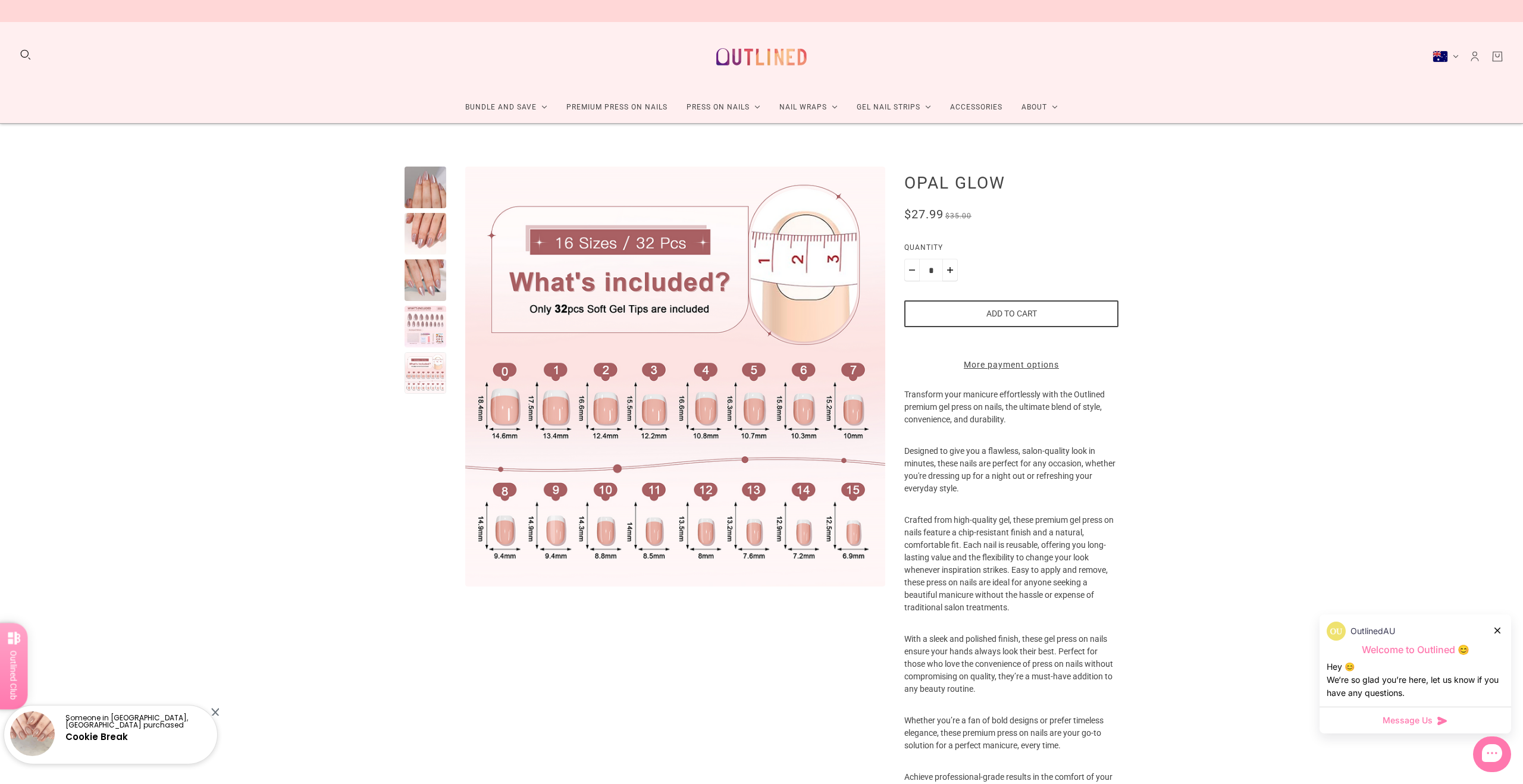
click at [414, 188] on div at bounding box center [425, 187] width 41 height 41
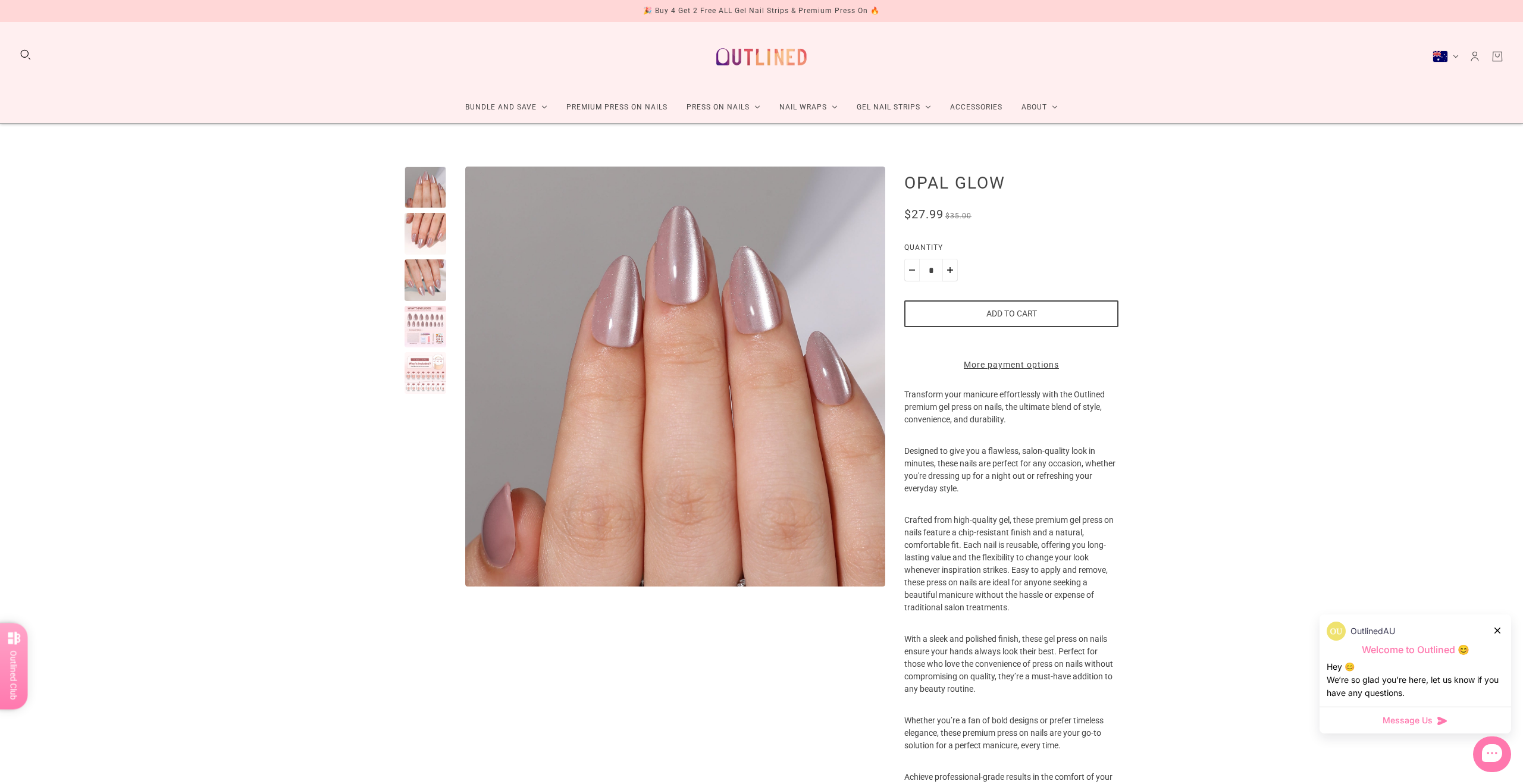
click at [419, 240] on div at bounding box center [425, 234] width 41 height 41
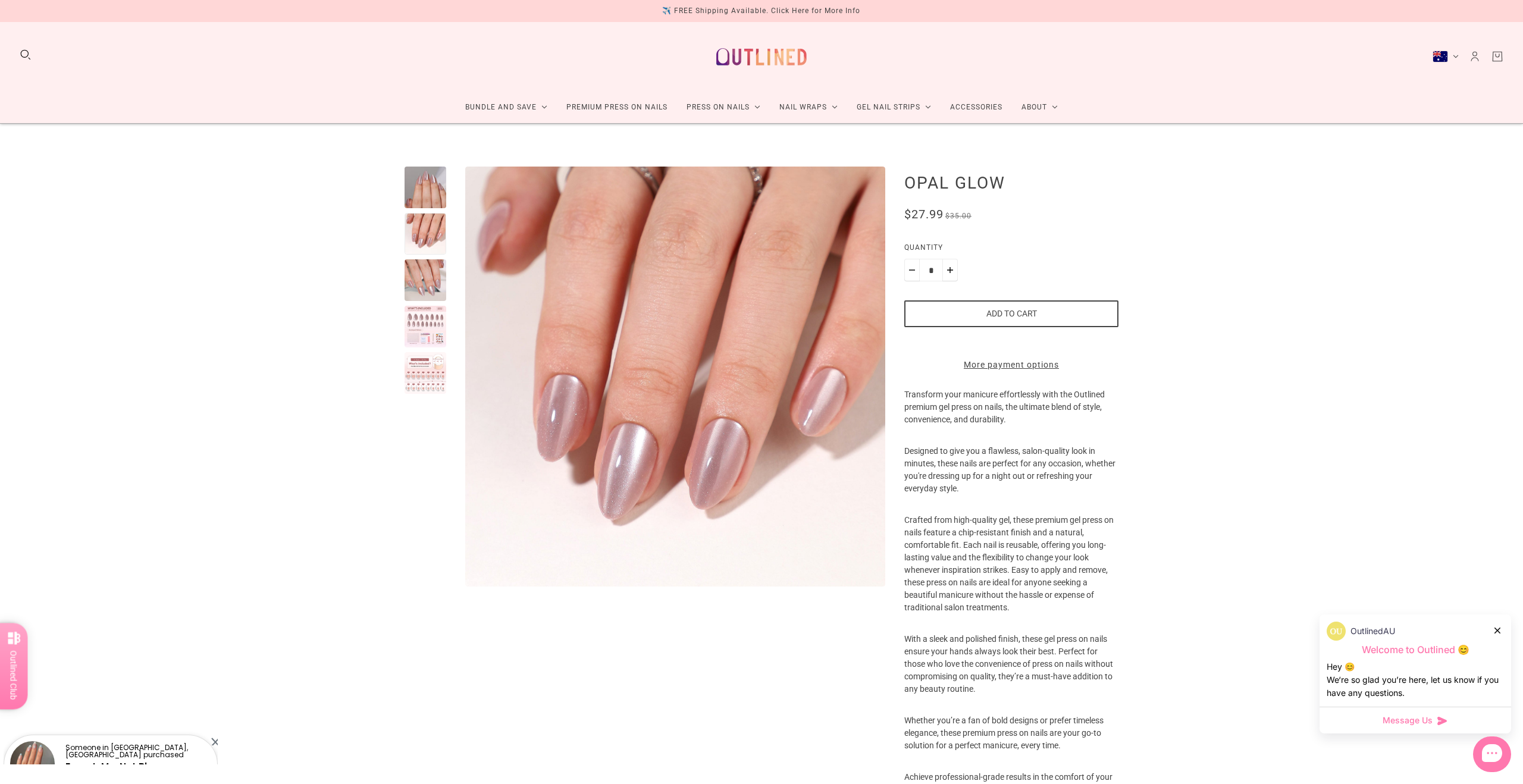
click at [431, 284] on div at bounding box center [425, 280] width 41 height 41
